Goal: Browse casually

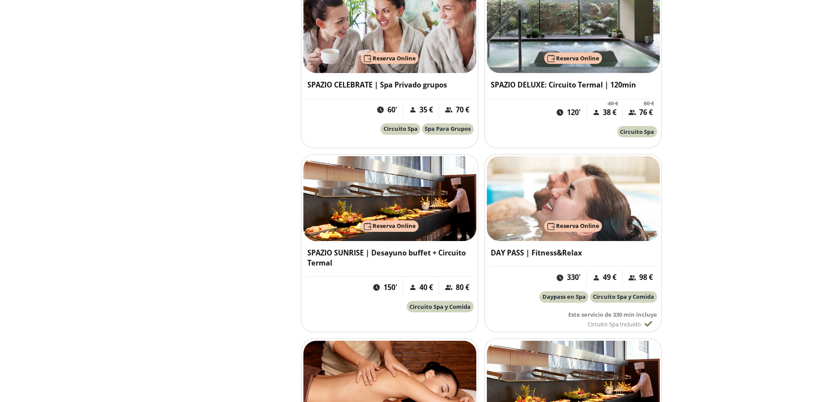
scroll to position [920, 0]
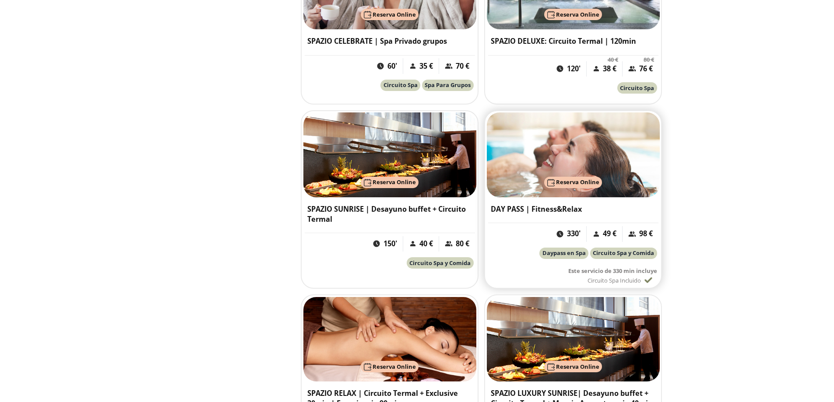
click at [576, 172] on img at bounding box center [573, 155] width 173 height 85
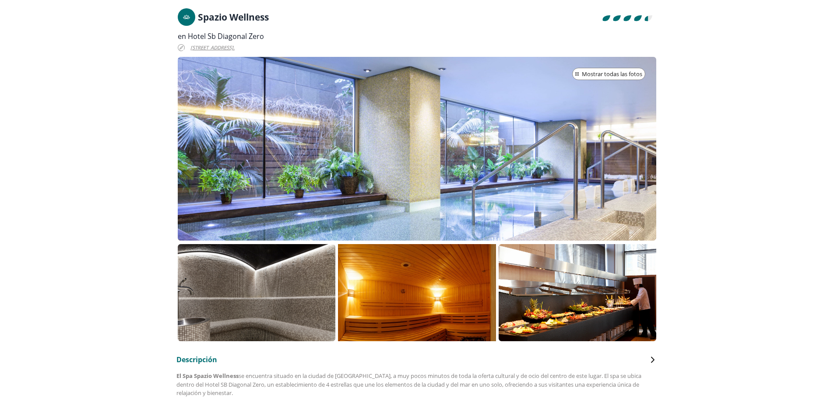
scroll to position [131, 0]
click at [569, 292] on p at bounding box center [578, 292] width 158 height 97
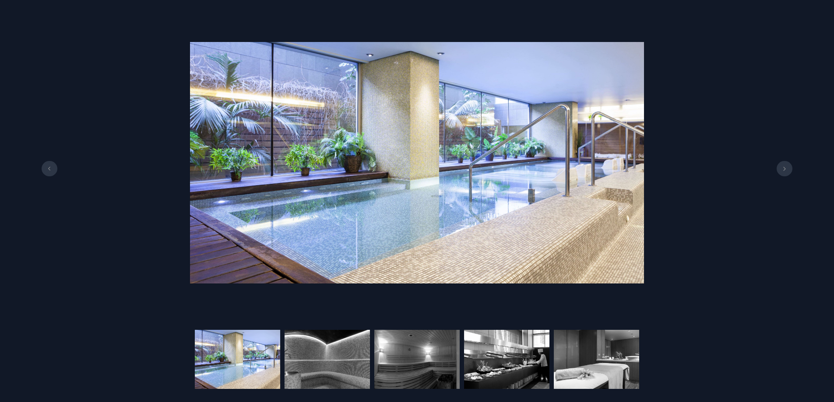
click at [50, 167] on icon at bounding box center [49, 169] width 7 height 4
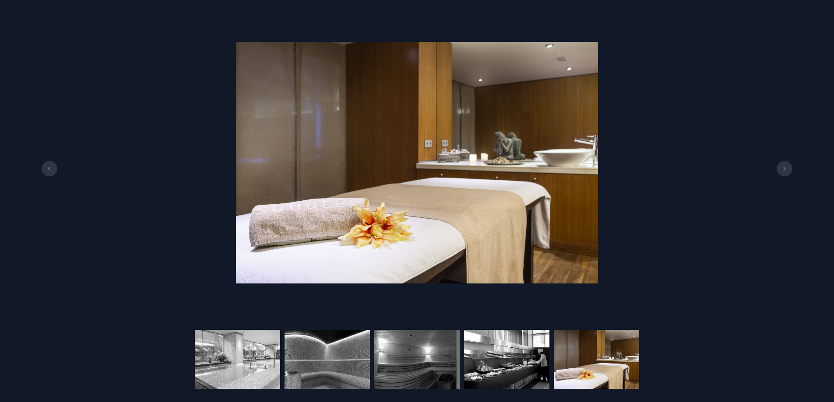
click at [50, 167] on icon at bounding box center [49, 169] width 7 height 4
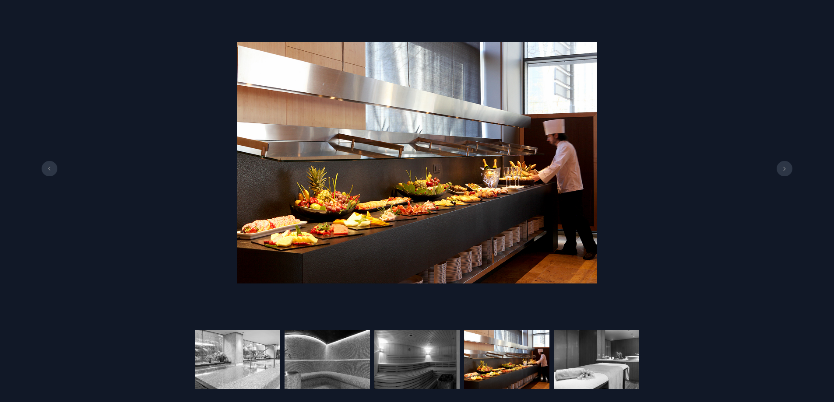
click at [50, 167] on icon at bounding box center [49, 169] width 7 height 4
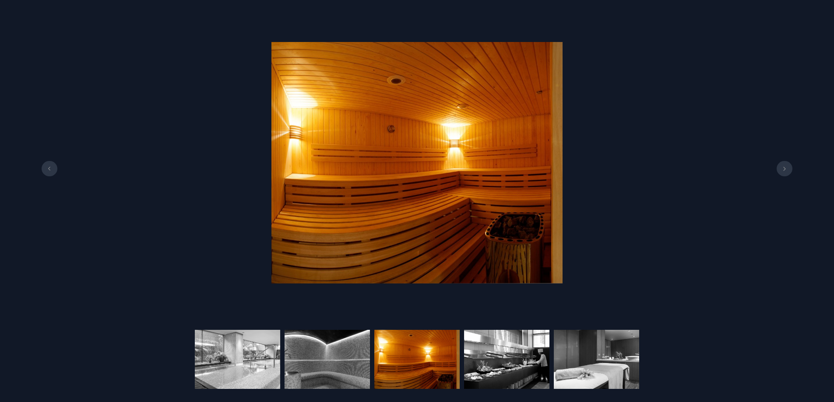
click at [50, 167] on icon at bounding box center [49, 169] width 7 height 4
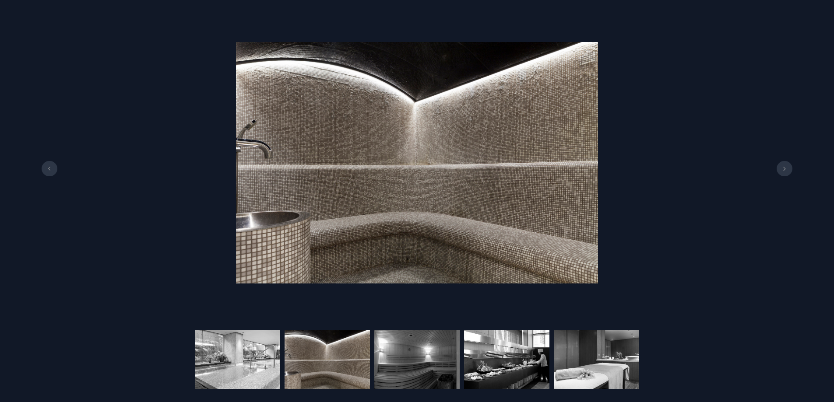
click at [790, 167] on button at bounding box center [785, 169] width 16 height 16
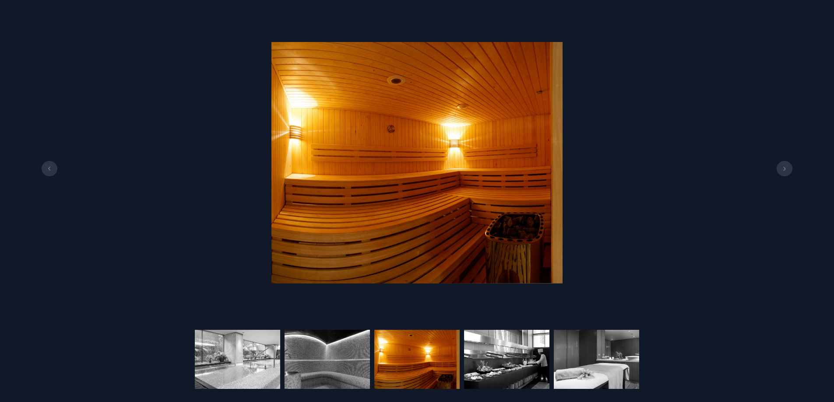
click at [790, 167] on button at bounding box center [785, 169] width 16 height 16
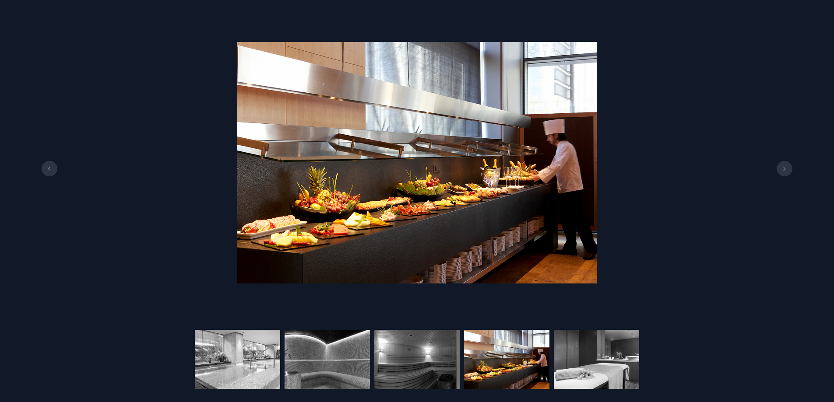
click at [790, 167] on button at bounding box center [785, 169] width 16 height 16
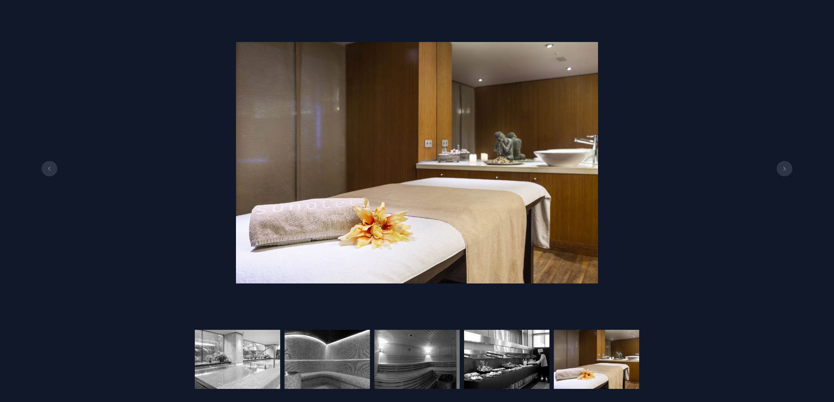
click at [790, 167] on button at bounding box center [785, 169] width 16 height 16
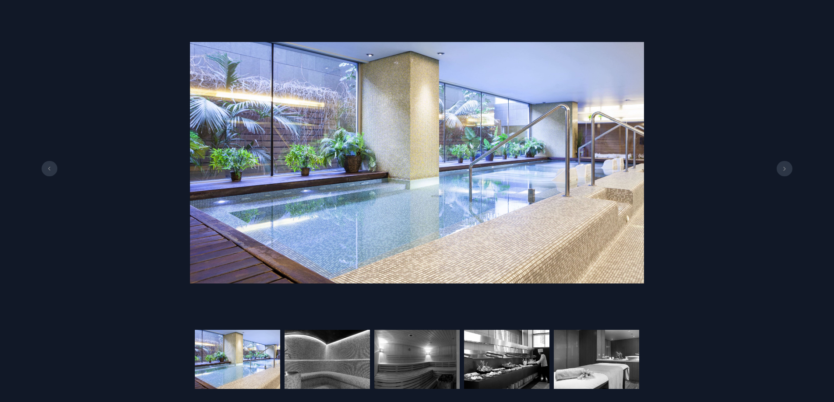
click at [783, 166] on button at bounding box center [785, 169] width 16 height 16
